Goal: Check status

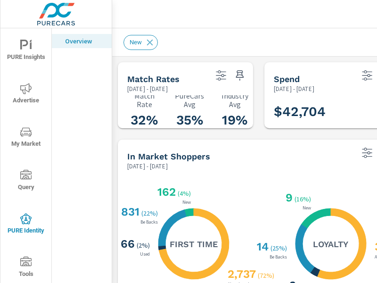
scroll to position [283, 0]
